Goal: Transaction & Acquisition: Purchase product/service

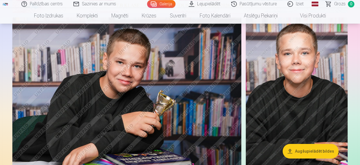
scroll to position [263, 0]
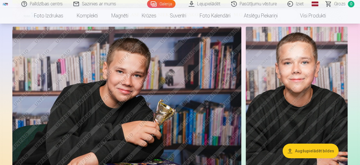
click at [279, 88] on img at bounding box center [296, 103] width 102 height 153
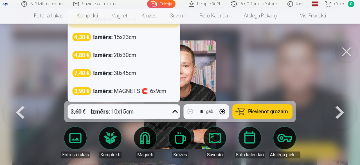
click at [171, 111] on icon at bounding box center [174, 111] width 9 height 9
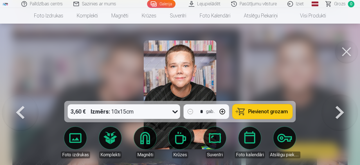
click at [266, 58] on div at bounding box center [180, 82] width 360 height 165
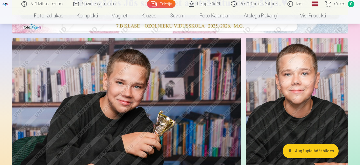
scroll to position [263, 0]
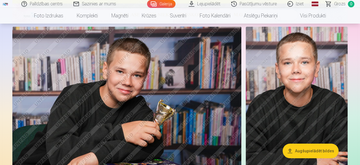
click at [317, 151] on button "Augšupielādēt bildes" at bounding box center [310, 151] width 56 height 15
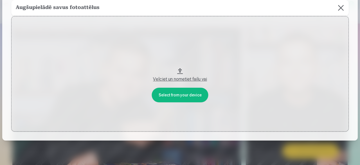
scroll to position [49, 0]
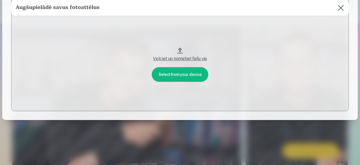
click at [174, 60] on div "Velciet un nometiet failu vai" at bounding box center [180, 58] width 326 height 7
click at [339, 4] on button at bounding box center [341, 8] width 16 height 16
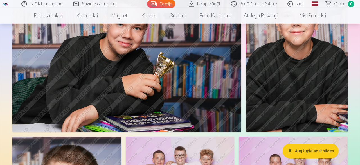
scroll to position [321, 0]
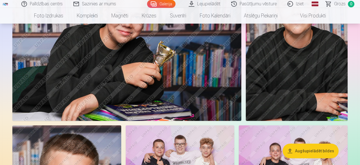
click at [300, 68] on img at bounding box center [296, 44] width 102 height 153
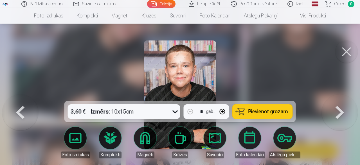
click at [273, 110] on span "Pievienot grozam" at bounding box center [268, 111] width 40 height 5
click at [340, 95] on button at bounding box center [339, 94] width 36 height 1
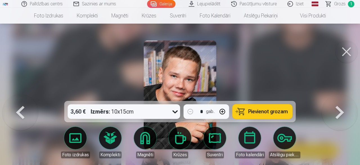
click at [340, 95] on button at bounding box center [339, 94] width 36 height 1
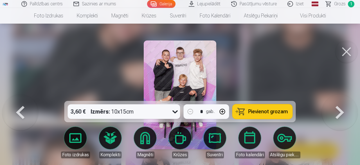
click at [339, 95] on button at bounding box center [339, 94] width 36 height 1
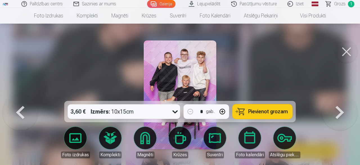
click at [339, 95] on button at bounding box center [339, 94] width 36 height 1
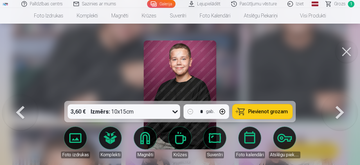
click at [339, 95] on button at bounding box center [339, 94] width 36 height 1
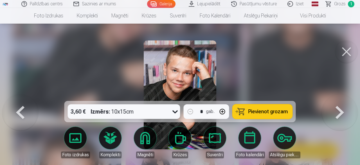
click at [339, 95] on button at bounding box center [339, 94] width 36 height 1
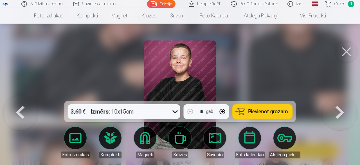
click at [339, 95] on button at bounding box center [339, 94] width 36 height 1
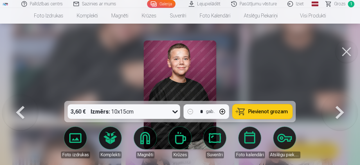
click at [339, 95] on button at bounding box center [339, 94] width 36 height 1
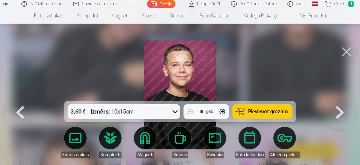
click at [339, 95] on button at bounding box center [339, 94] width 36 height 1
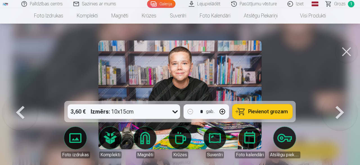
click at [339, 95] on button at bounding box center [339, 94] width 36 height 1
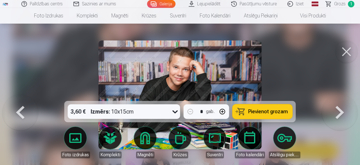
click at [265, 110] on span "Pievienot grozam" at bounding box center [268, 111] width 40 height 5
click at [340, 95] on button at bounding box center [339, 94] width 36 height 1
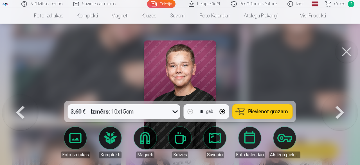
click at [340, 95] on button at bounding box center [339, 94] width 36 height 1
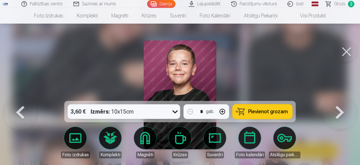
click at [340, 95] on button at bounding box center [339, 94] width 36 height 1
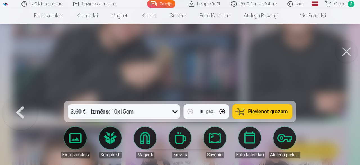
click at [340, 111] on div at bounding box center [180, 82] width 360 height 165
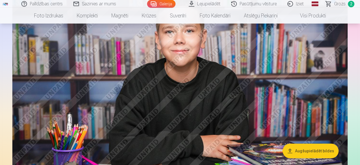
scroll to position [1110, 0]
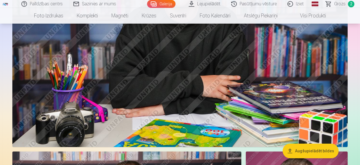
click at [219, 94] on img at bounding box center [179, 35] width 335 height 223
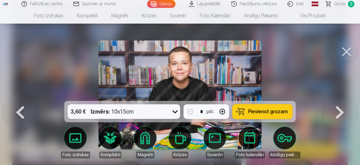
click at [264, 113] on span "Pievienot grozam" at bounding box center [268, 111] width 40 height 5
click at [23, 95] on button at bounding box center [20, 94] width 36 height 1
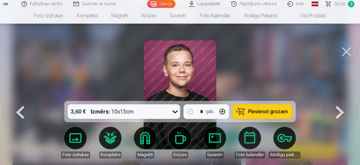
click at [299, 77] on div at bounding box center [180, 82] width 360 height 165
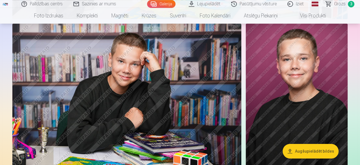
scroll to position [1227, 0]
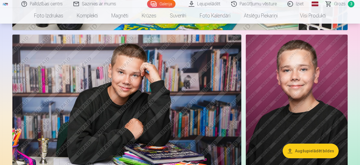
click at [135, 72] on img at bounding box center [126, 111] width 229 height 153
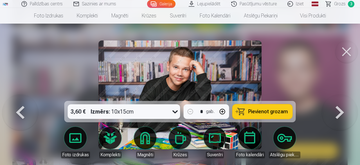
click at [342, 5] on span "Grozs" at bounding box center [340, 4] width 12 height 7
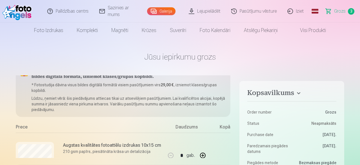
scroll to position [47, 0]
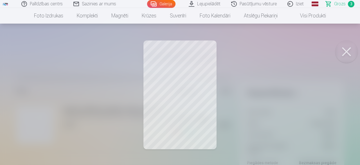
scroll to position [1227, 0]
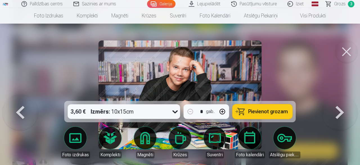
click at [350, 48] on button at bounding box center [346, 51] width 22 height 22
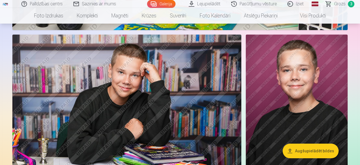
click at [343, 4] on span "Grozs" at bounding box center [340, 4] width 12 height 7
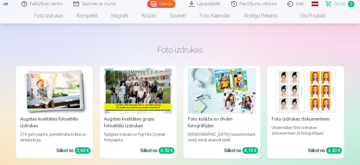
scroll to position [409, 0]
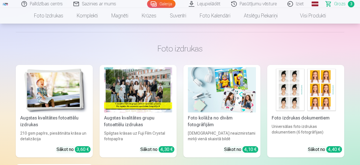
click at [335, 3] on span "Grozs" at bounding box center [340, 4] width 12 height 7
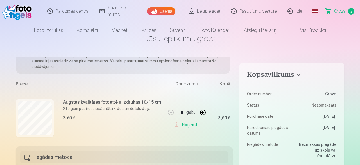
scroll to position [0, 0]
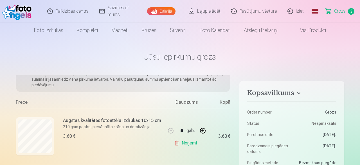
click at [17, 15] on img at bounding box center [18, 11] width 32 height 18
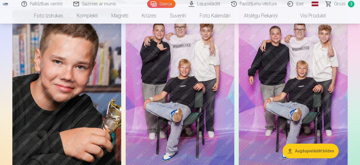
scroll to position [409, 0]
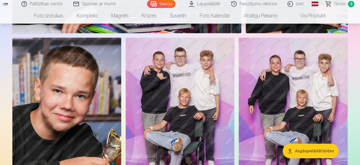
click at [282, 85] on img at bounding box center [292, 119] width 109 height 163
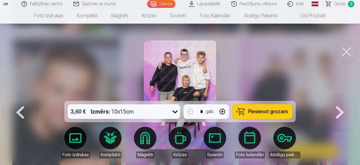
click at [268, 113] on span "Pievienot grozam" at bounding box center [268, 111] width 40 height 5
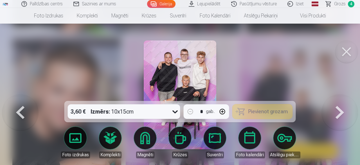
click at [331, 95] on button at bounding box center [339, 94] width 36 height 1
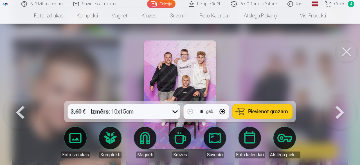
click at [255, 79] on div at bounding box center [180, 82] width 360 height 165
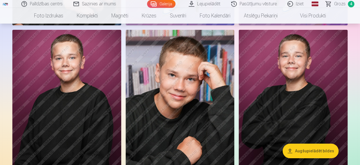
scroll to position [613, 0]
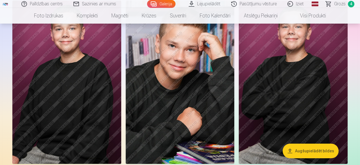
click at [172, 77] on img at bounding box center [180, 82] width 109 height 163
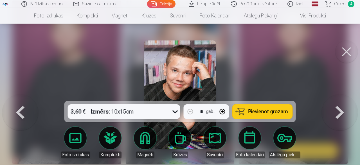
click at [281, 113] on span "Pievienot grozam" at bounding box center [268, 111] width 40 height 5
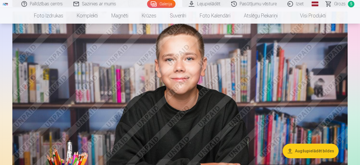
scroll to position [1052, 0]
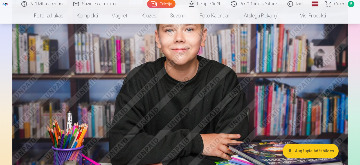
click at [187, 80] on img at bounding box center [179, 93] width 335 height 223
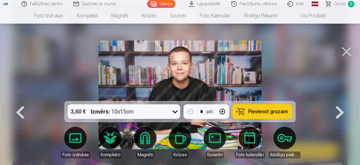
click at [258, 112] on span "Pievienot grozam" at bounding box center [268, 111] width 40 height 5
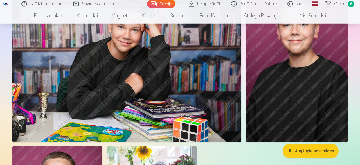
scroll to position [1285, 0]
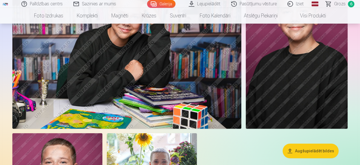
click at [118, 69] on img at bounding box center [126, 52] width 229 height 153
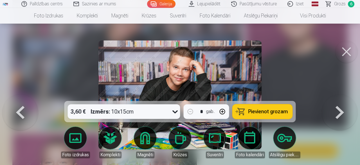
click at [271, 112] on span "Pievienot grozam" at bounding box center [268, 111] width 40 height 5
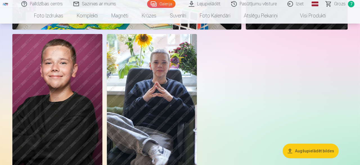
scroll to position [1402, 0]
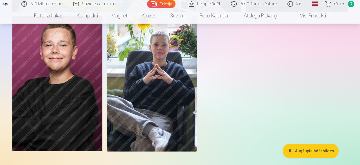
click at [71, 74] on img at bounding box center [57, 83] width 90 height 135
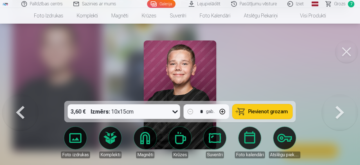
click at [183, 78] on img at bounding box center [180, 94] width 72 height 109
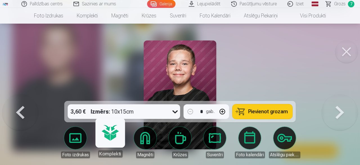
click at [115, 141] on div "Pilns Atmiņu Komplekts – Drukātas (15×23cm, 40% ATLAIDE) un 🎁 Digitālas Fotogrā…" at bounding box center [133, 114] width 140 height 69
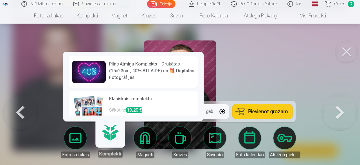
click at [92, 104] on img at bounding box center [89, 107] width 34 height 22
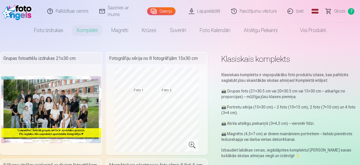
click at [54, 112] on img at bounding box center [51, 109] width 100 height 67
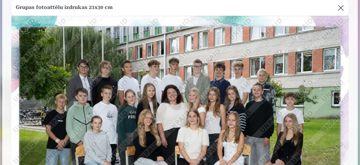
scroll to position [15, 0]
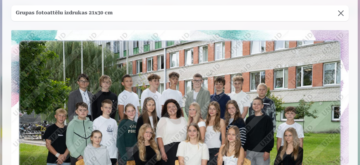
click at [338, 13] on button at bounding box center [341, 13] width 16 height 16
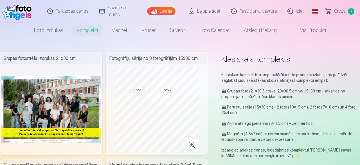
click at [18, 26] on nav "Foto izdrukas Augstas kvalitātes fotoattēlu izdrukas 210 gsm papīrs, piesātināt…" at bounding box center [180, 30] width 360 height 16
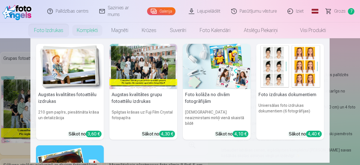
click at [45, 31] on link "Foto izdrukas" at bounding box center [48, 30] width 43 height 16
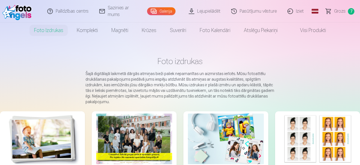
click at [29, 12] on img at bounding box center [18, 11] width 32 height 18
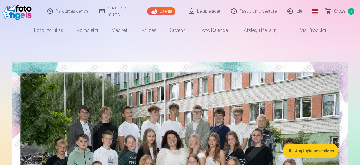
click at [212, 12] on link "Lejupielādēt" at bounding box center [204, 11] width 42 height 22
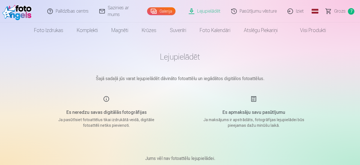
click at [262, 12] on link "Pasūtījumu vēsture" at bounding box center [254, 11] width 56 height 22
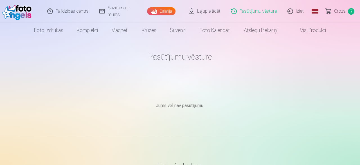
click at [169, 8] on link "Galerija" at bounding box center [161, 11] width 28 height 8
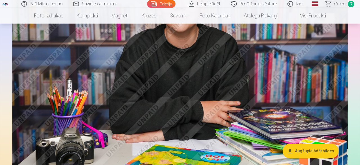
scroll to position [1081, 0]
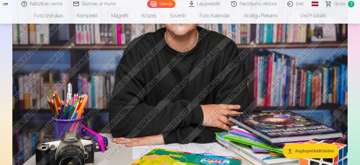
click at [170, 88] on img at bounding box center [179, 64] width 335 height 223
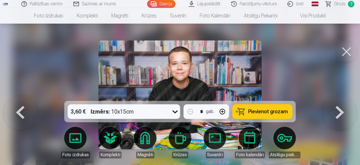
click at [20, 59] on div at bounding box center [180, 82] width 360 height 165
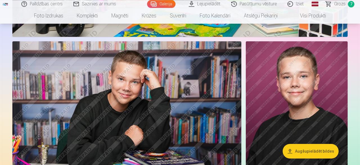
scroll to position [1256, 0]
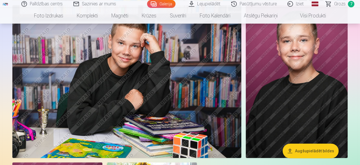
click at [122, 76] on img at bounding box center [126, 81] width 229 height 153
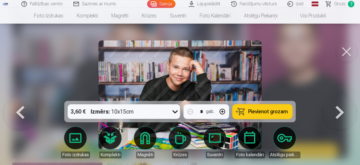
click at [20, 66] on div at bounding box center [180, 82] width 360 height 165
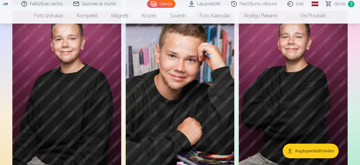
scroll to position [613, 0]
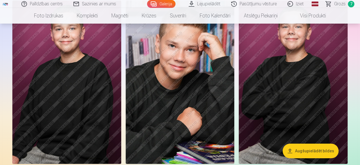
click at [199, 104] on img at bounding box center [180, 82] width 109 height 163
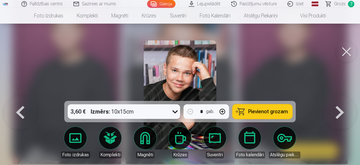
click at [19, 60] on div at bounding box center [180, 82] width 360 height 165
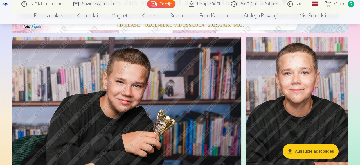
scroll to position [263, 0]
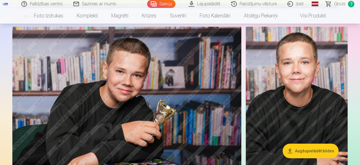
click at [310, 78] on img at bounding box center [296, 103] width 102 height 153
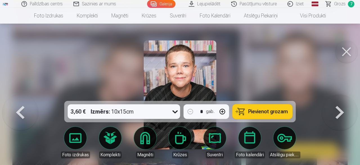
click at [306, 75] on div at bounding box center [180, 82] width 360 height 165
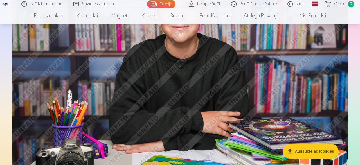
scroll to position [1081, 0]
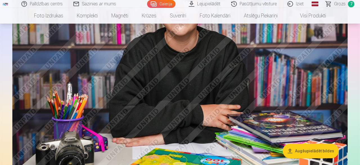
click at [33, 69] on img at bounding box center [179, 64] width 335 height 223
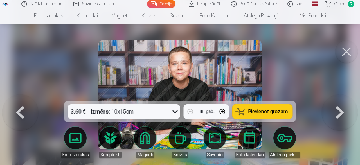
click at [334, 95] on button at bounding box center [339, 94] width 36 height 1
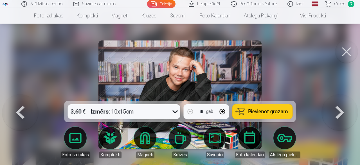
click at [334, 95] on button at bounding box center [339, 94] width 36 height 1
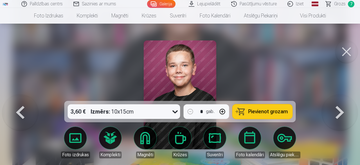
click at [334, 95] on button at bounding box center [339, 94] width 36 height 1
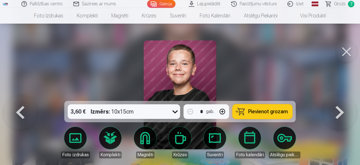
click at [334, 95] on button at bounding box center [339, 94] width 36 height 1
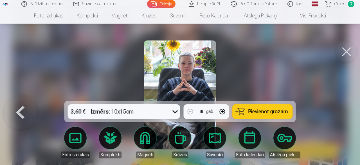
click at [334, 119] on div at bounding box center [180, 82] width 360 height 165
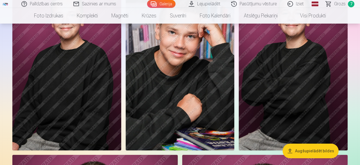
scroll to position [555, 0]
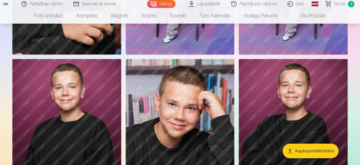
click at [29, 87] on img at bounding box center [66, 140] width 109 height 163
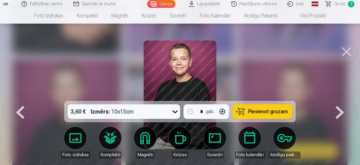
click at [29, 95] on button at bounding box center [20, 94] width 36 height 1
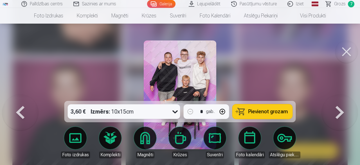
click at [29, 95] on button at bounding box center [20, 94] width 36 height 1
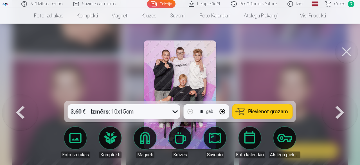
click at [53, 63] on div at bounding box center [180, 82] width 360 height 165
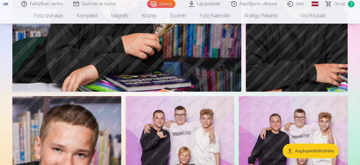
scroll to position [438, 0]
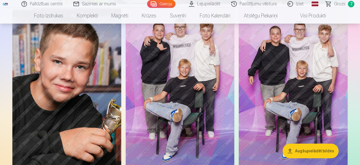
click at [71, 79] on img at bounding box center [66, 89] width 109 height 163
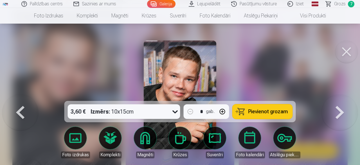
click at [40, 67] on div at bounding box center [180, 82] width 360 height 165
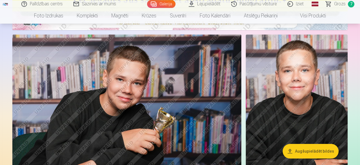
scroll to position [263, 0]
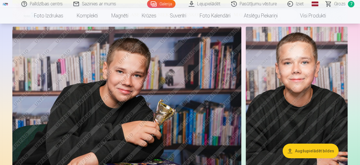
click at [304, 83] on img at bounding box center [296, 103] width 102 height 153
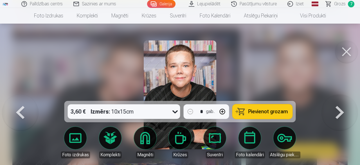
click at [181, 76] on img at bounding box center [180, 94] width 72 height 109
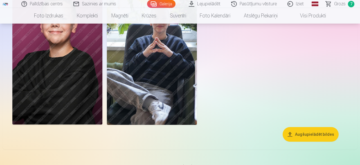
scroll to position [1431, 0]
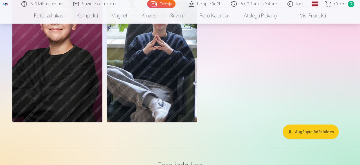
click at [48, 58] on img at bounding box center [57, 54] width 90 height 135
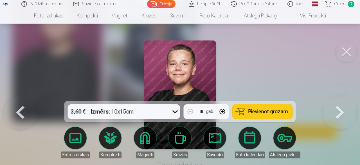
click at [32, 41] on div at bounding box center [180, 82] width 360 height 165
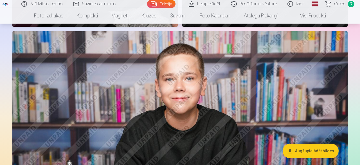
scroll to position [993, 0]
